Goal: Check status: Check status

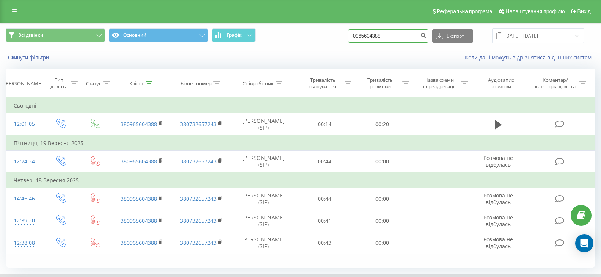
drag, startPoint x: 369, startPoint y: 36, endPoint x: 357, endPoint y: 36, distance: 12.9
click at [357, 36] on input "0965604388" at bounding box center [388, 36] width 80 height 14
paste input "6411324"
type input "0966411324"
click at [426, 34] on icon "submit" at bounding box center [423, 34] width 6 height 5
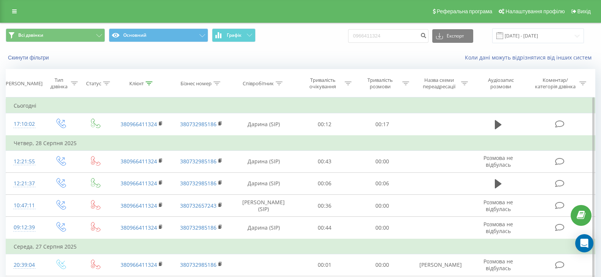
click at [499, 124] on icon at bounding box center [497, 124] width 7 height 9
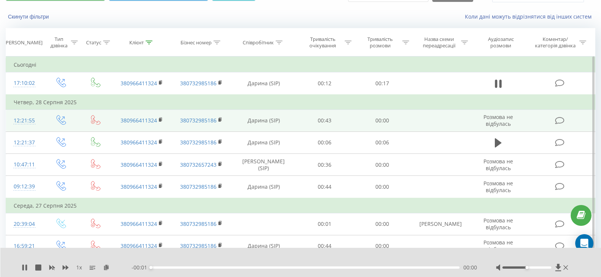
scroll to position [76, 0]
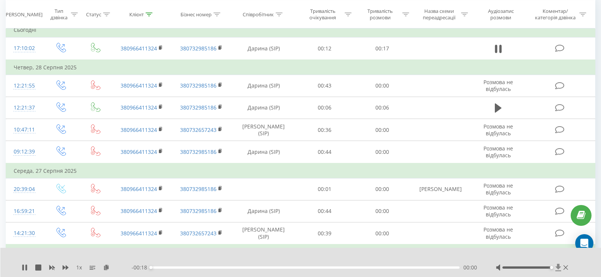
drag, startPoint x: 534, startPoint y: 267, endPoint x: 560, endPoint y: 266, distance: 25.8
click at [560, 266] on div at bounding box center [533, 268] width 74 height 8
click at [450, 266] on div "00:00 00:18 00:18" at bounding box center [303, 268] width 345 height 8
drag, startPoint x: 450, startPoint y: 268, endPoint x: 396, endPoint y: 272, distance: 54.3
click at [396, 272] on div "1 x - 00:03 00:15 00:15" at bounding box center [300, 262] width 601 height 29
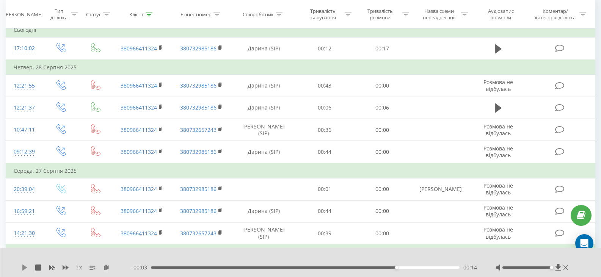
click at [24, 264] on icon at bounding box center [25, 267] width 6 height 6
drag, startPoint x: 437, startPoint y: 268, endPoint x: 395, endPoint y: 273, distance: 41.9
click at [395, 273] on div "1 x - 00:02 00:15 00:15" at bounding box center [300, 262] width 601 height 29
click at [25, 267] on icon at bounding box center [24, 267] width 5 height 6
